Goal: Task Accomplishment & Management: Complete application form

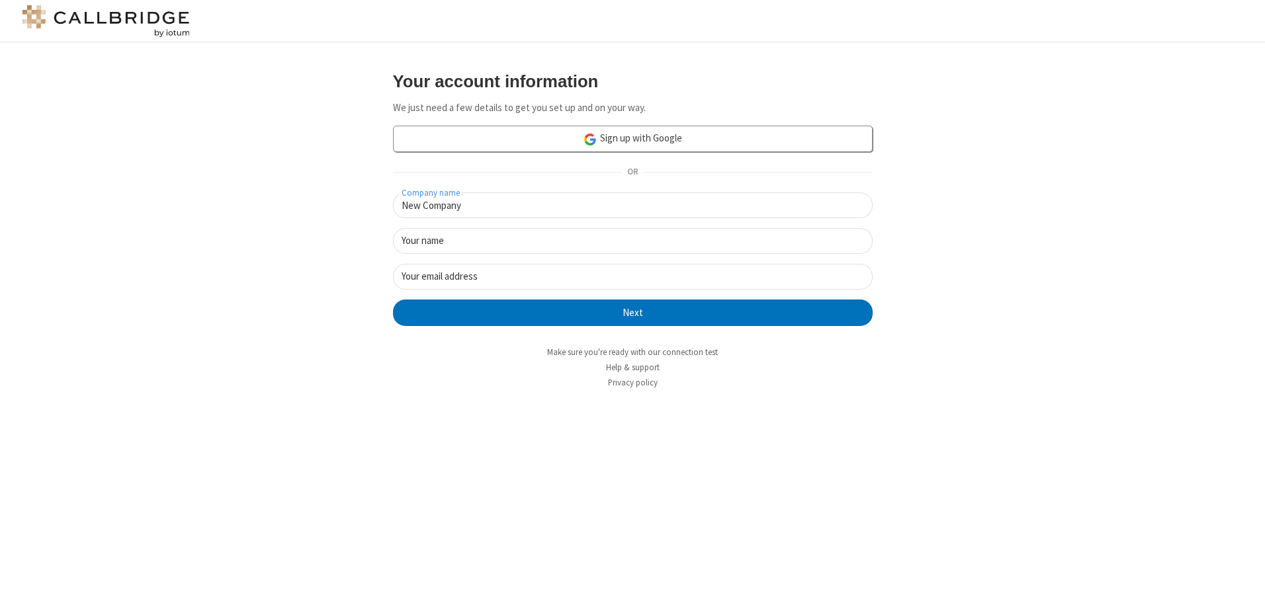
type input "New Company"
type input "New User"
type input "newUser@newUser.freesmackdown.b"
click button "Next" at bounding box center [633, 313] width 480 height 26
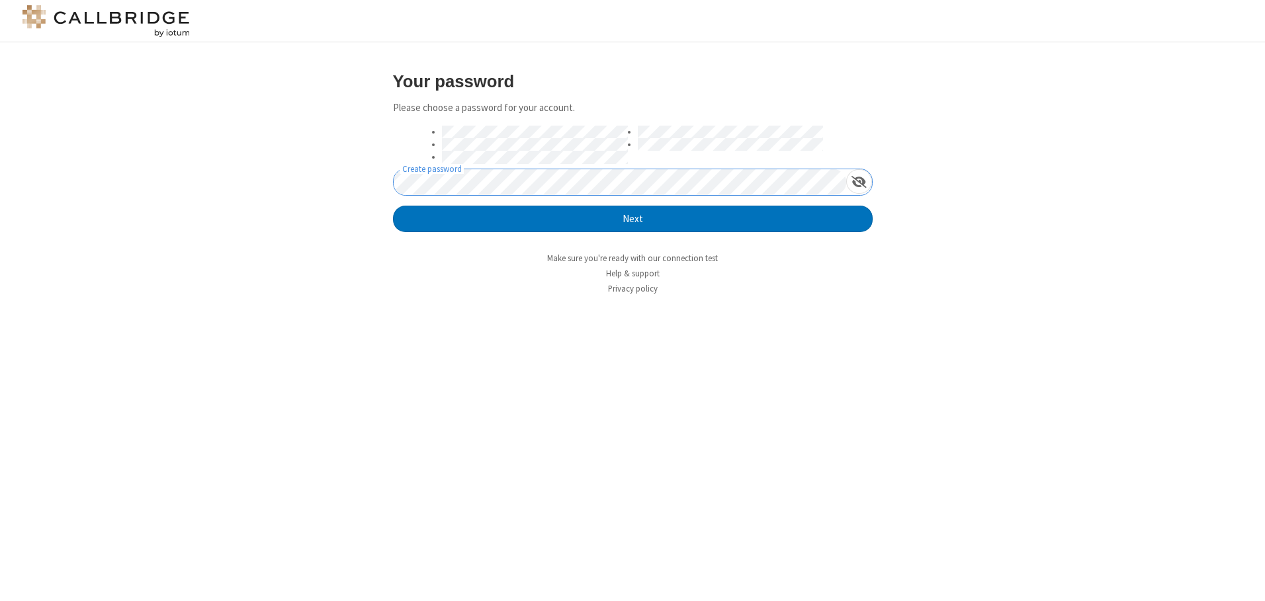
click at [393, 206] on button "Next" at bounding box center [633, 219] width 480 height 26
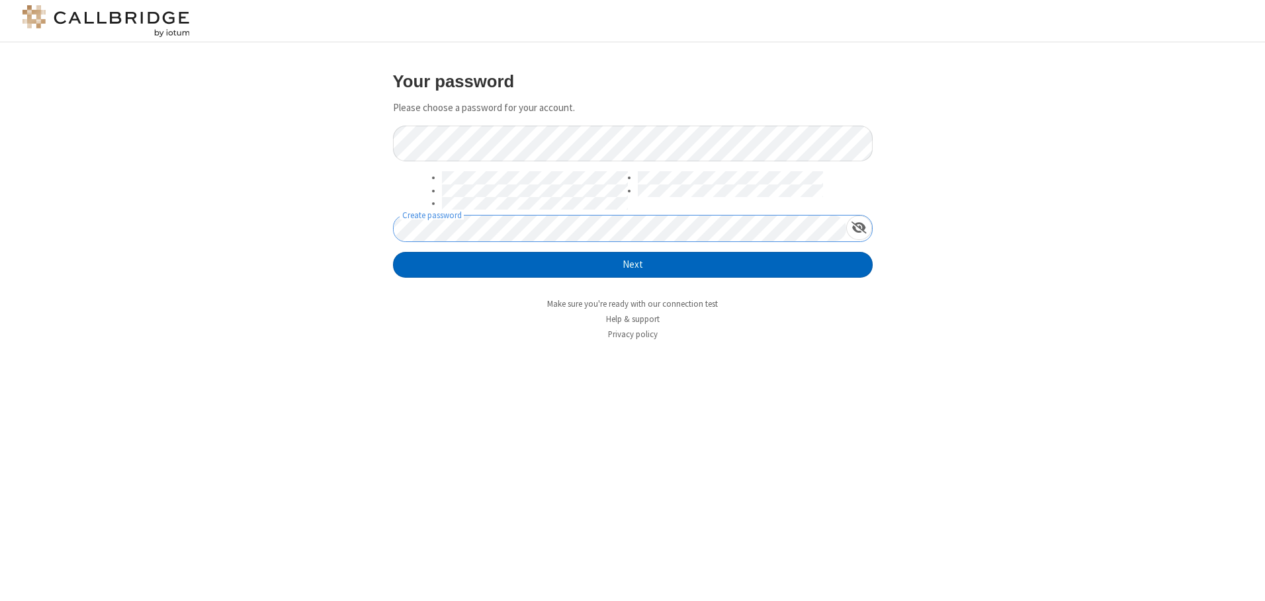
click at [633, 265] on button "Next" at bounding box center [633, 265] width 480 height 26
